Goal: Communication & Community: Answer question/provide support

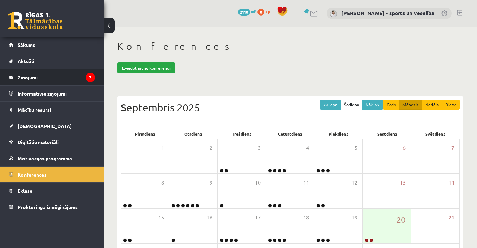
scroll to position [95, 0]
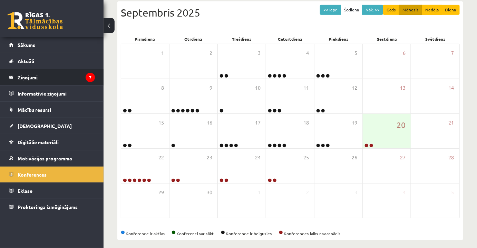
click at [51, 82] on legend "Ziņojumi 7" at bounding box center [56, 77] width 77 height 16
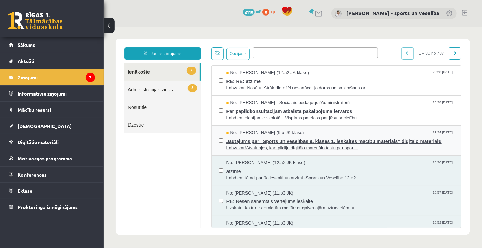
click at [301, 140] on span "Jautājums par "Sports un veselības 9. klases 1. ieskaites mācību materiāls" dig…" at bounding box center [340, 140] width 228 height 9
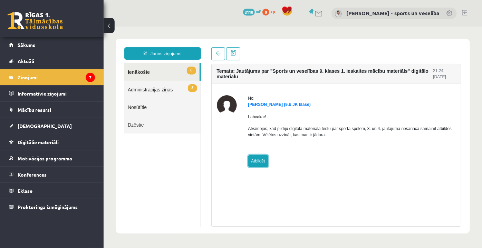
click at [262, 161] on link "Atbildēt" at bounding box center [258, 161] width 20 height 12
type input "**********"
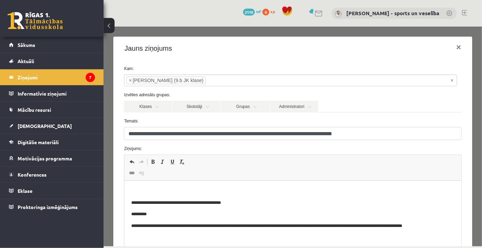
click at [230, 185] on html "**********" at bounding box center [292, 209] width 336 height 56
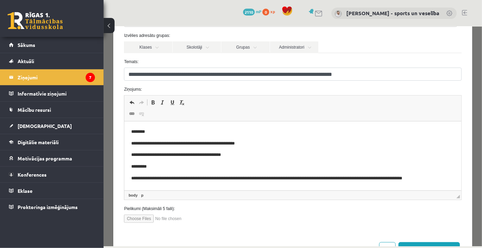
scroll to position [85, 0]
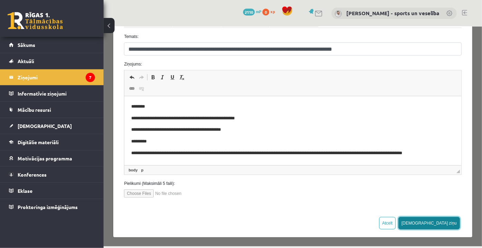
click at [445, 220] on button "Sūtīt ziņu" at bounding box center [428, 223] width 61 height 12
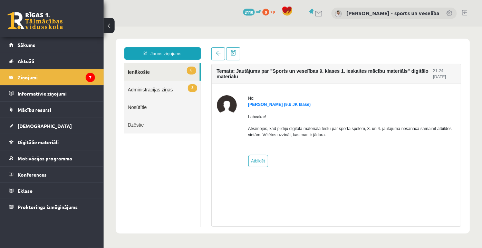
scroll to position [0, 0]
click at [36, 83] on legend "Ziņojumi 7" at bounding box center [56, 77] width 77 height 16
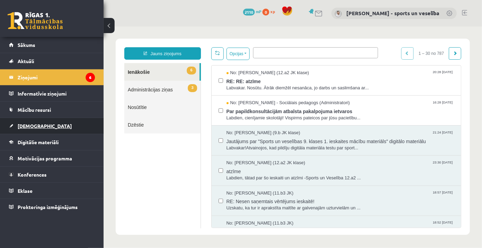
click at [50, 126] on link "[DEMOGRAPHIC_DATA]" at bounding box center [52, 126] width 86 height 16
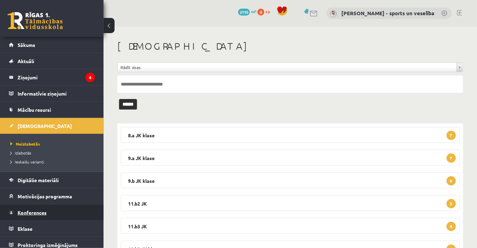
click at [38, 209] on span "Konferences" at bounding box center [32, 212] width 29 height 6
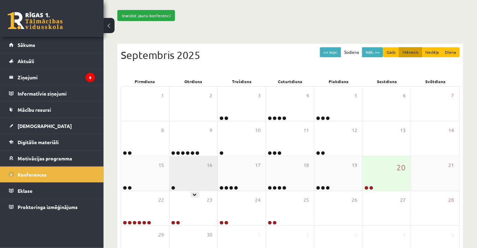
scroll to position [100, 0]
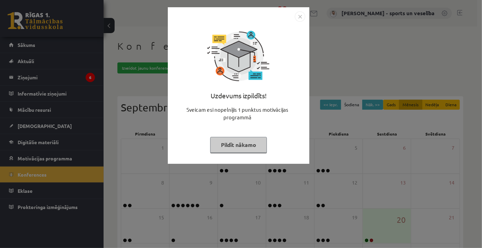
click at [298, 16] on img "Close" at bounding box center [300, 16] width 10 height 10
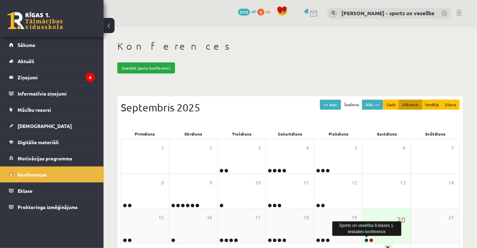
click at [367, 240] on link at bounding box center [366, 240] width 4 height 4
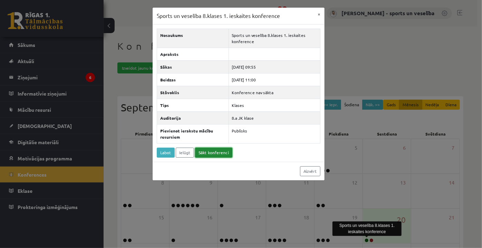
click at [214, 153] on link "Sākt konferenci" at bounding box center [213, 153] width 37 height 10
